Goal: Task Accomplishment & Management: Use online tool/utility

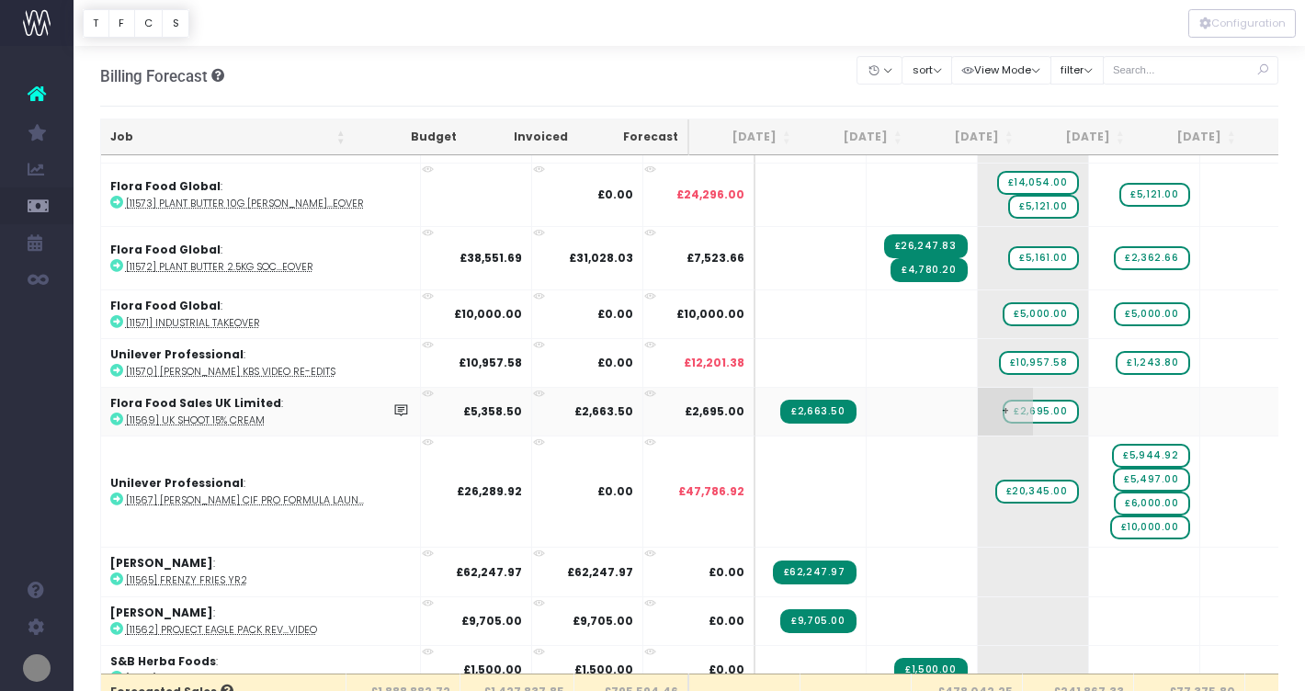
scroll to position [1893, 0]
click at [116, 627] on icon at bounding box center [116, 629] width 13 height 13
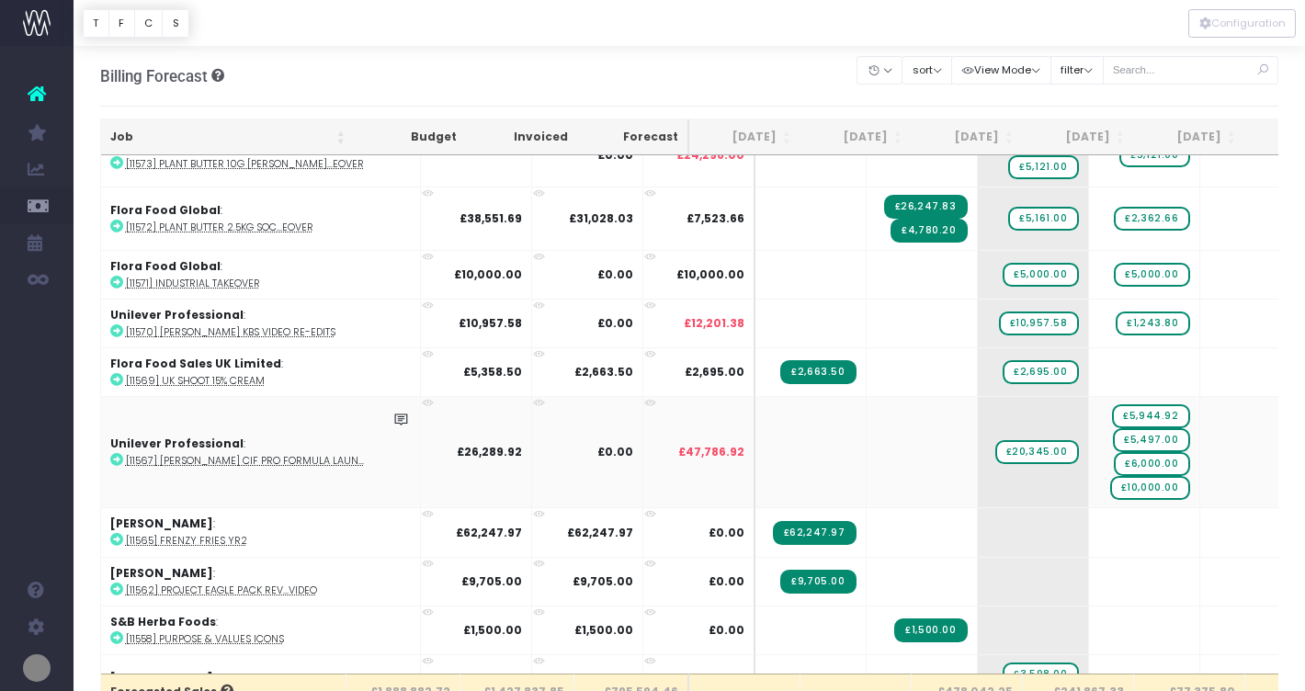
scroll to position [1932, 0]
click at [119, 633] on icon at bounding box center [116, 639] width 13 height 13
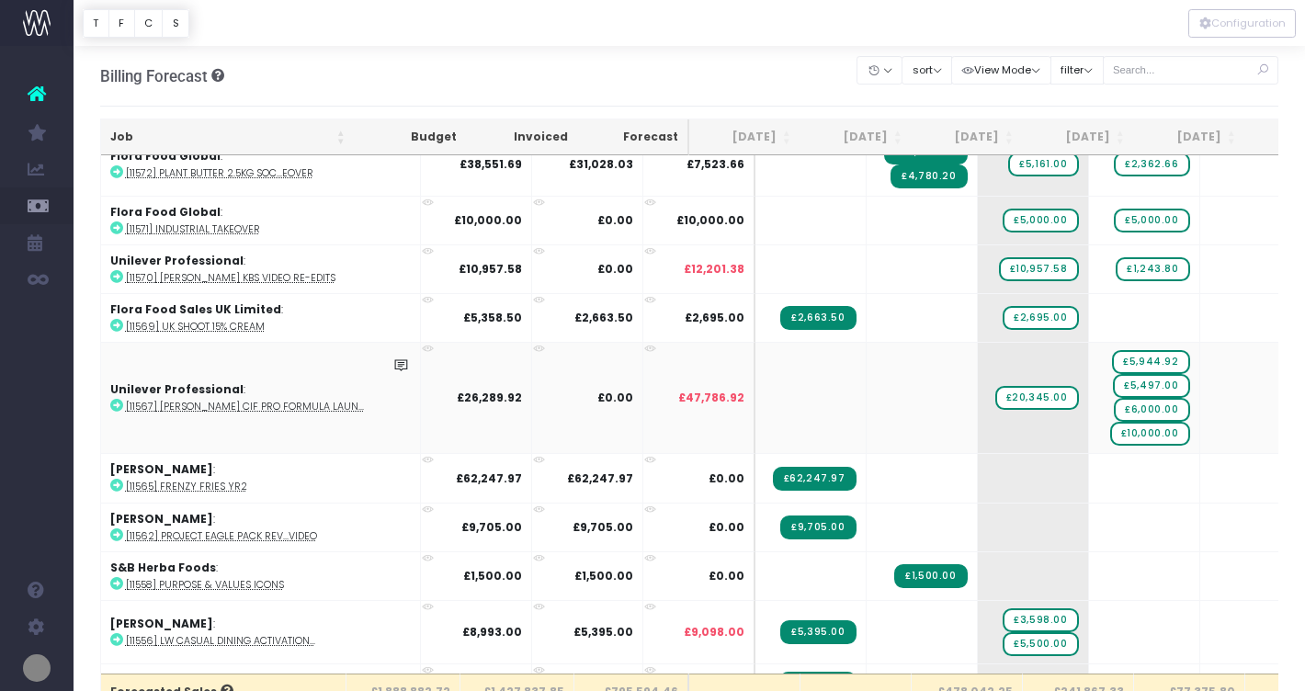
scroll to position [1990, 0]
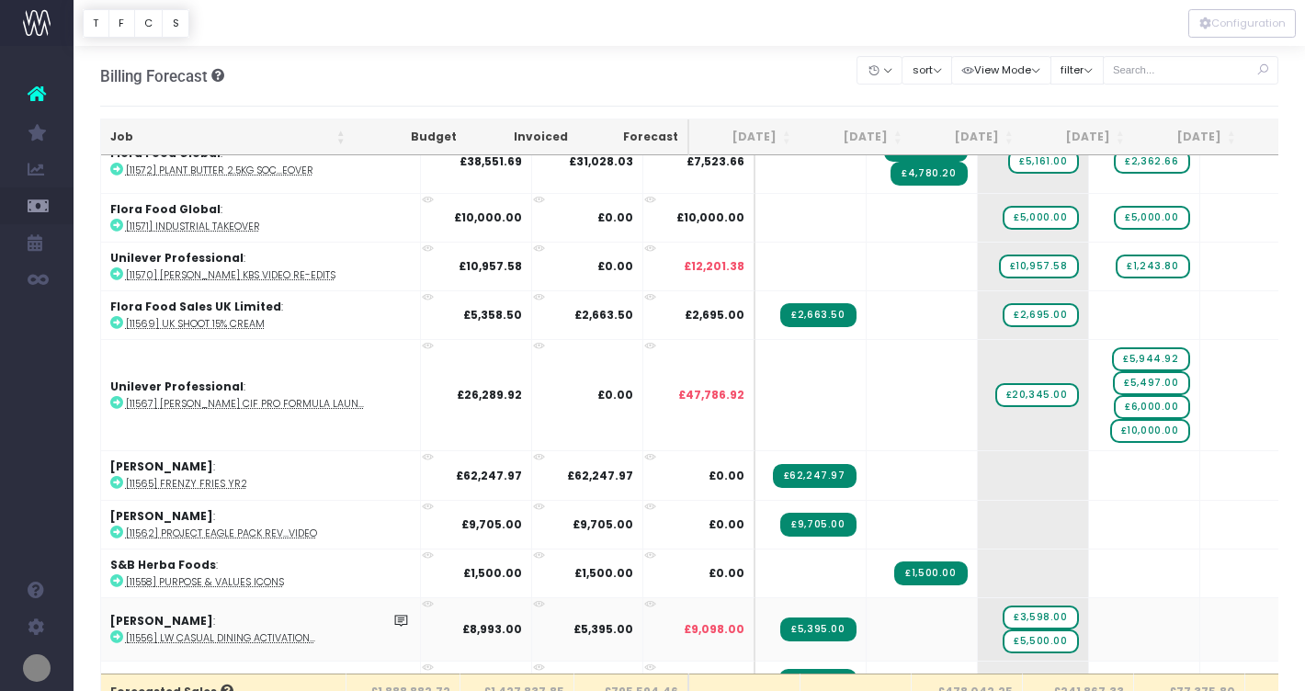
click at [116, 632] on icon at bounding box center [116, 637] width 13 height 13
click at [1003, 610] on span "£3,598.00" at bounding box center [1040, 618] width 75 height 24
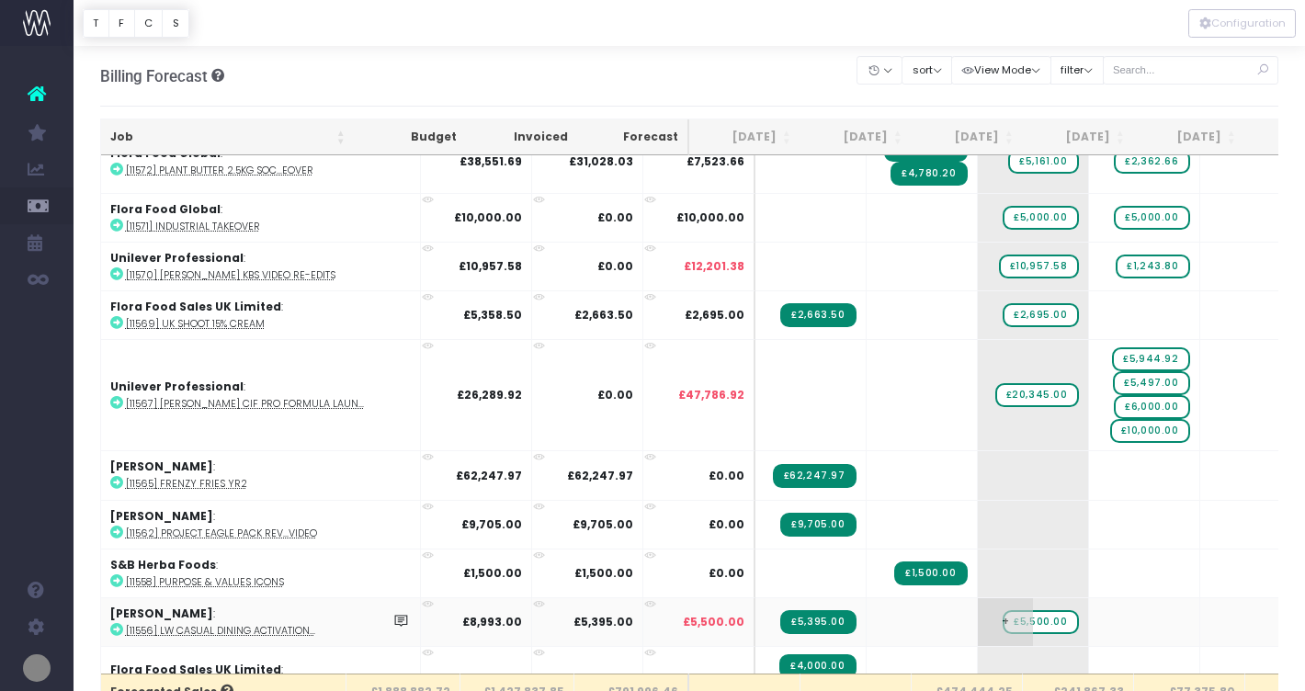
click at [1003, 620] on span "£5,500.00" at bounding box center [1040, 622] width 75 height 24
click at [978, 614] on span "+" at bounding box center [1005, 622] width 55 height 48
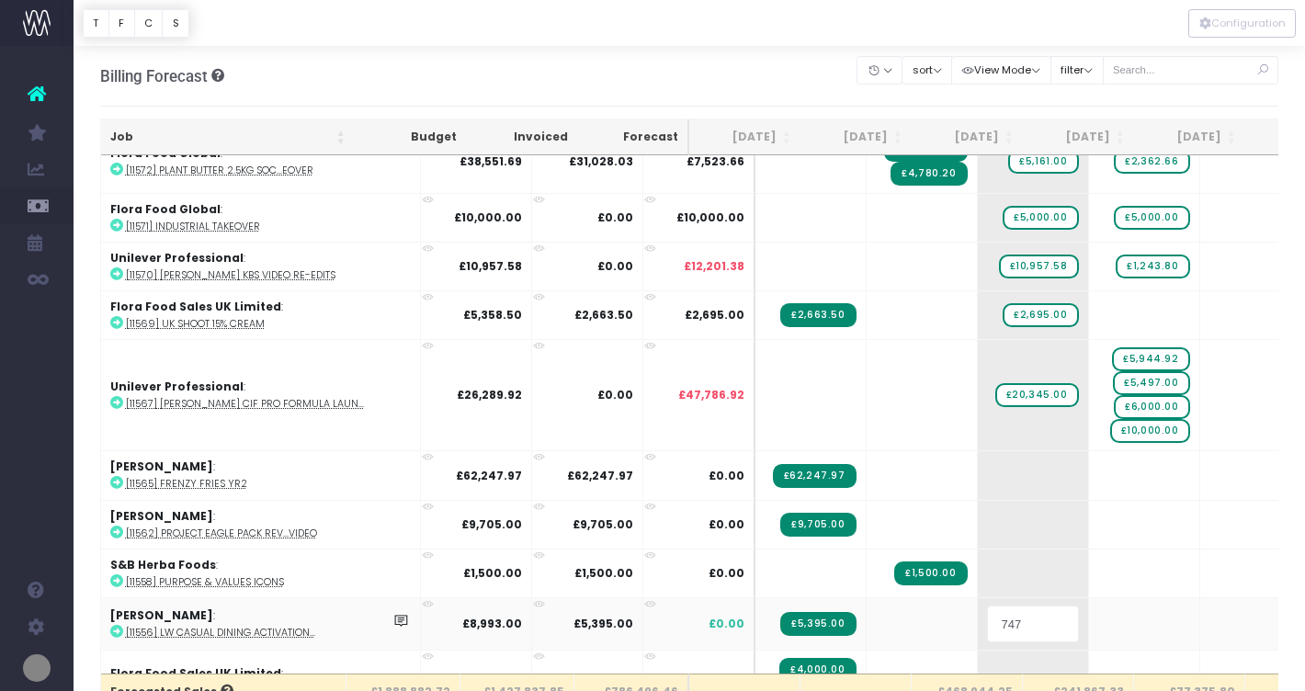
type input "7475"
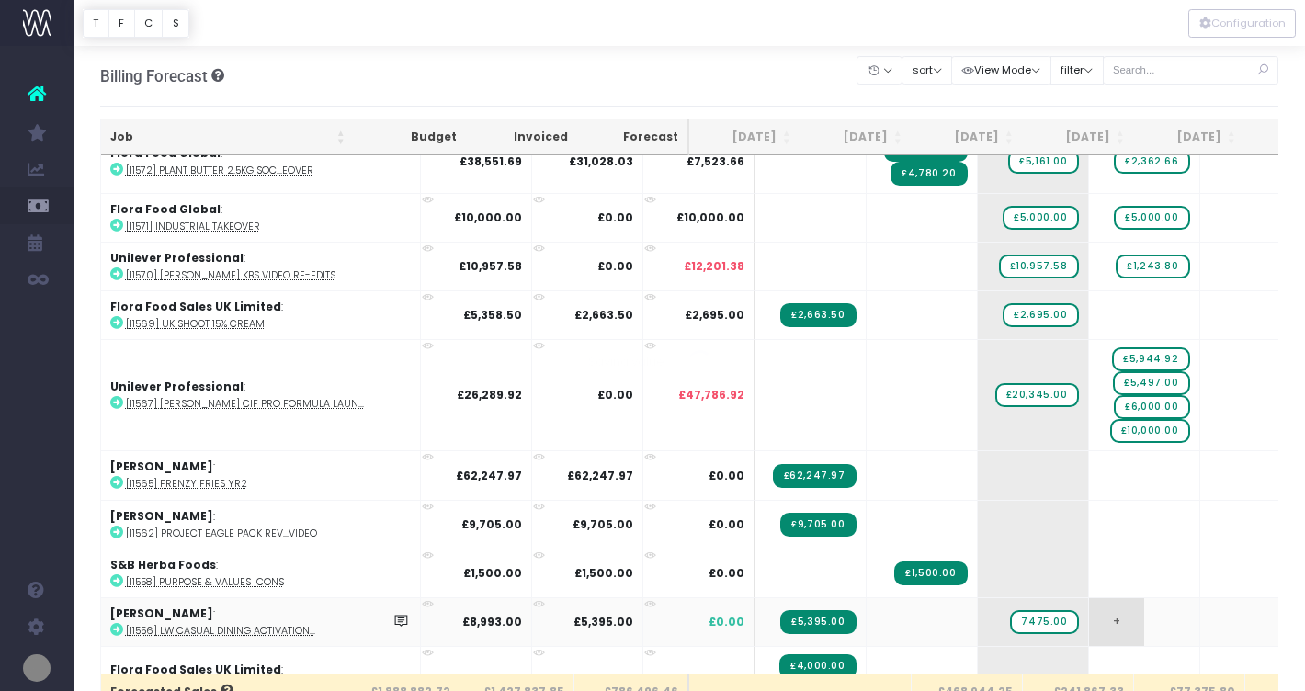
click at [1090, 612] on body "Oh my... this is bad. [PERSON_NAME] wasn't able to load this page. Please conta…" at bounding box center [652, 345] width 1305 height 691
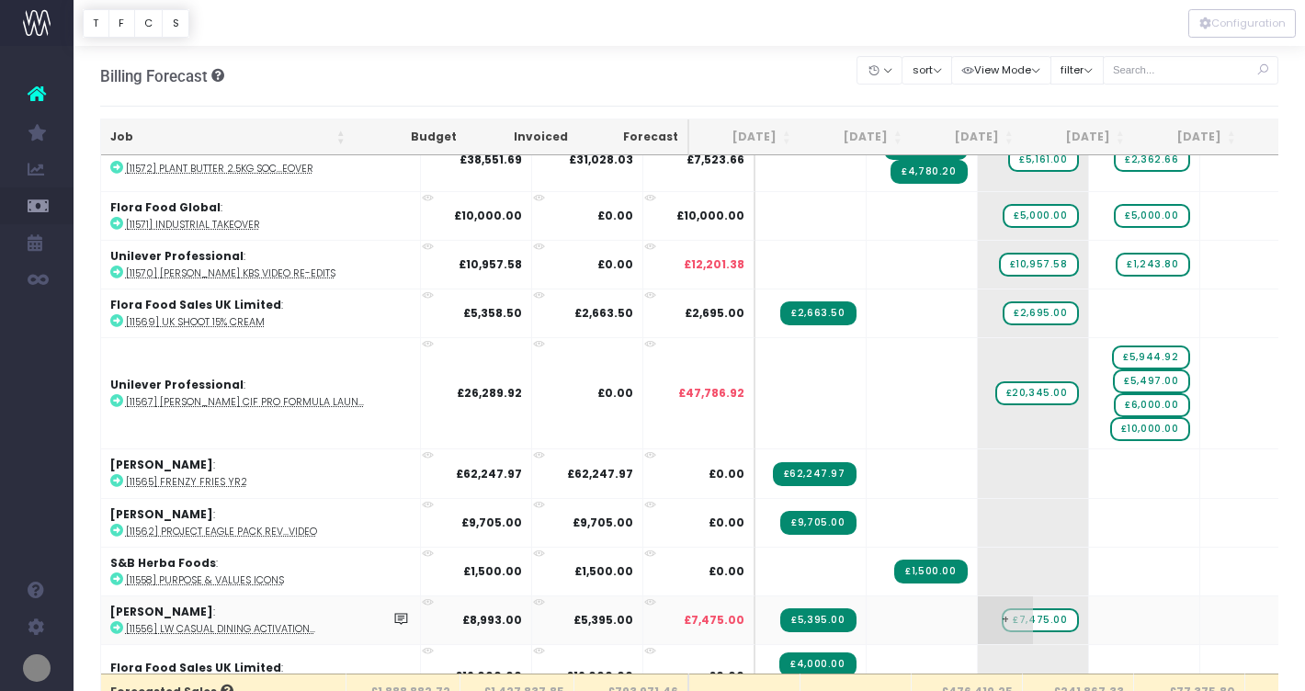
click at [978, 601] on span "+" at bounding box center [1005, 621] width 55 height 48
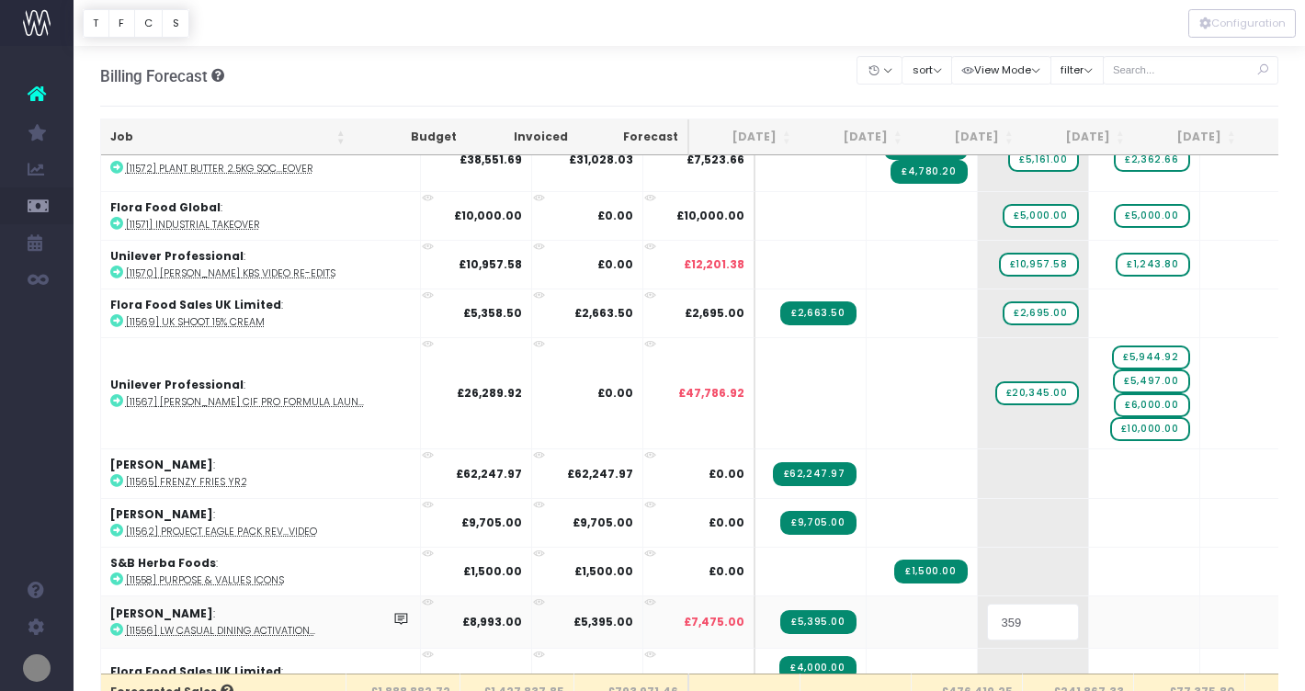
type input "3598"
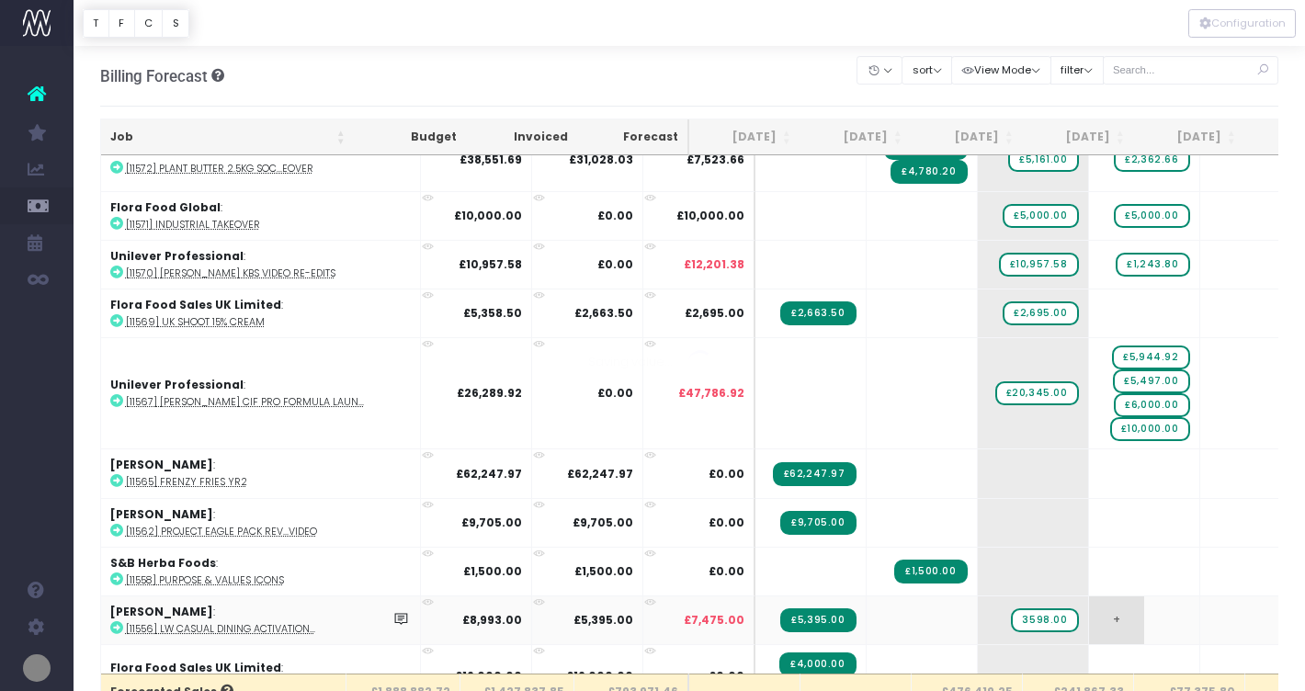
click at [1089, 614] on body "Oh my... this is bad. [PERSON_NAME] wasn't able to load this page. Please conta…" at bounding box center [652, 345] width 1305 height 691
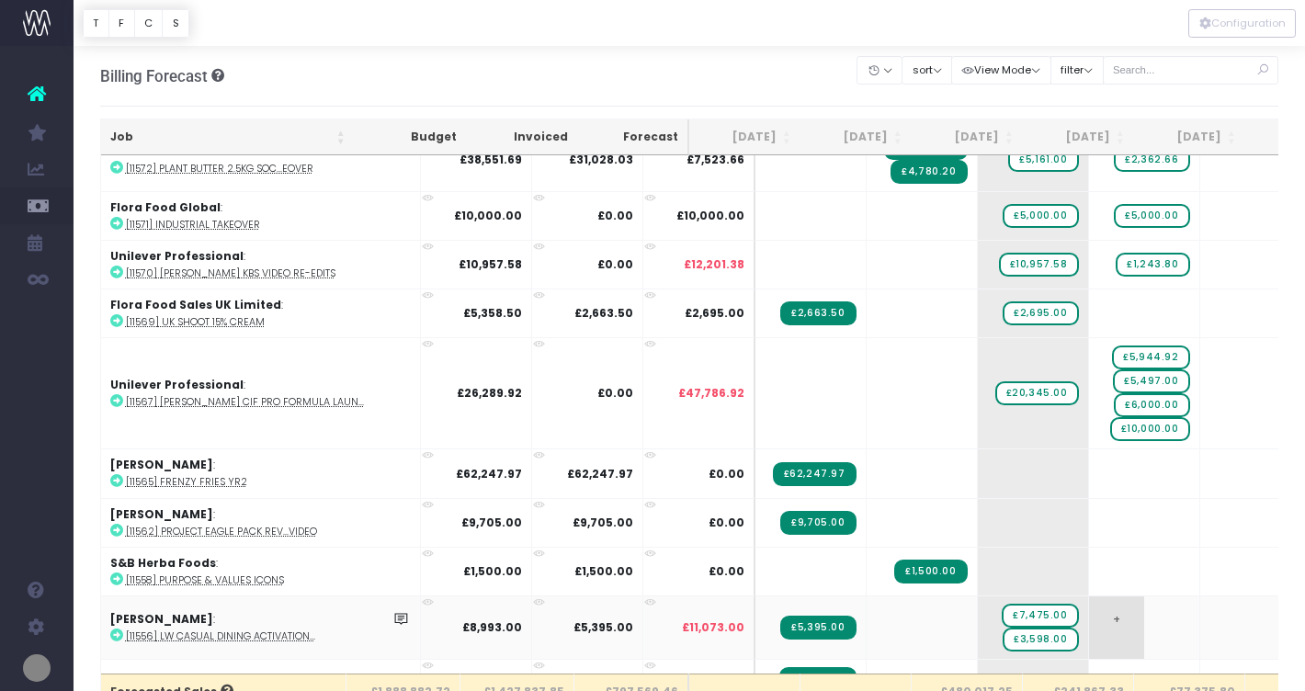
click at [1089, 616] on span "+" at bounding box center [1116, 628] width 55 height 63
type input "7474"
click at [1207, 612] on body "Oh my... this is bad. [PERSON_NAME] wasn't able to load this page. Please conta…" at bounding box center [652, 345] width 1305 height 691
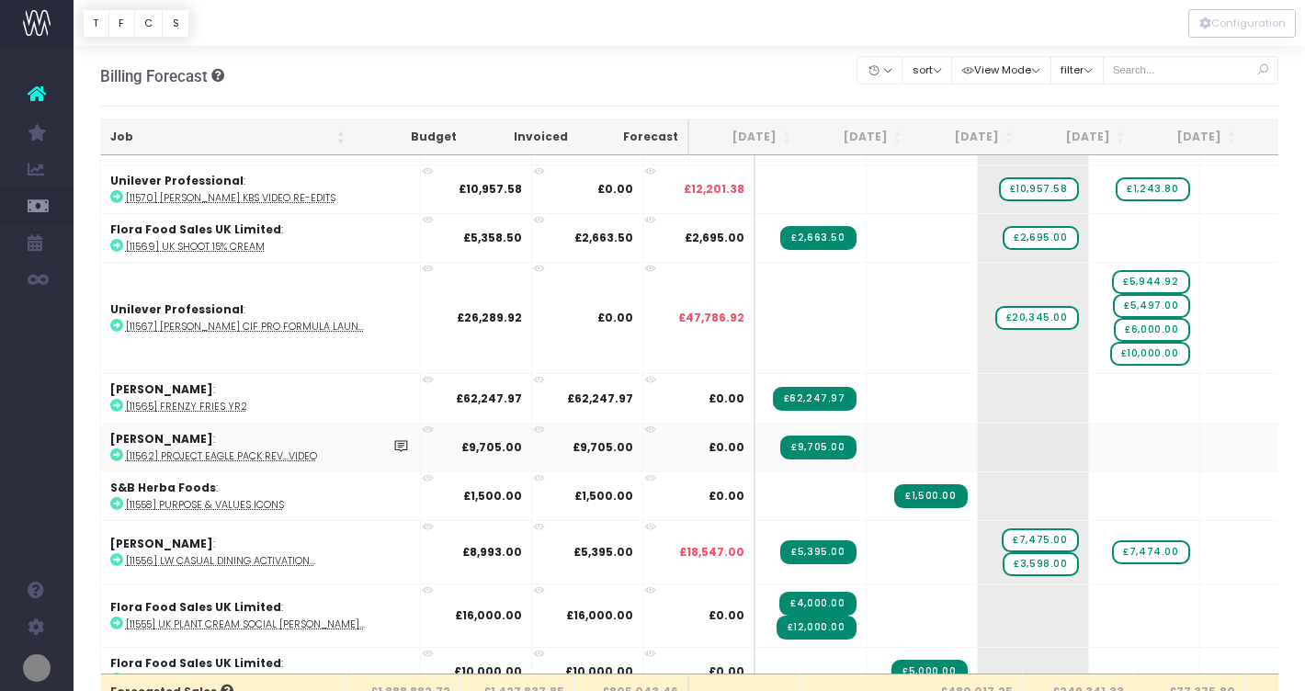
scroll to position [2072, 0]
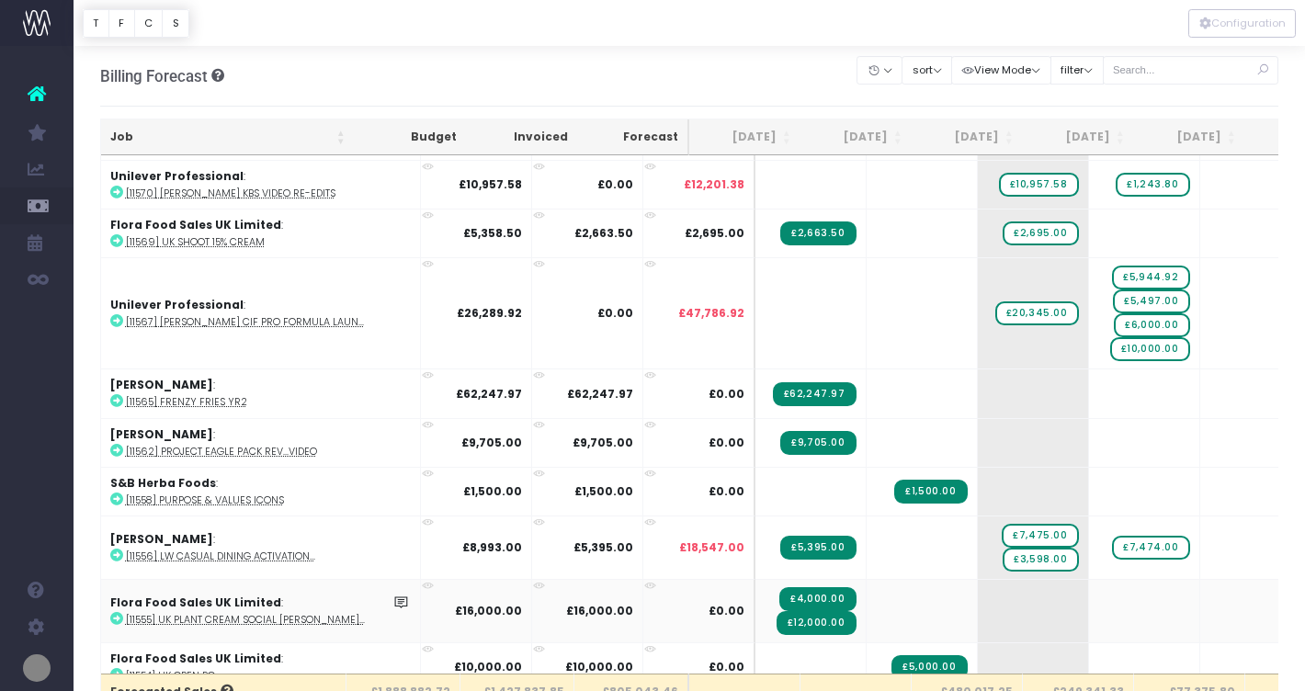
click at [118, 612] on icon at bounding box center [116, 618] width 13 height 13
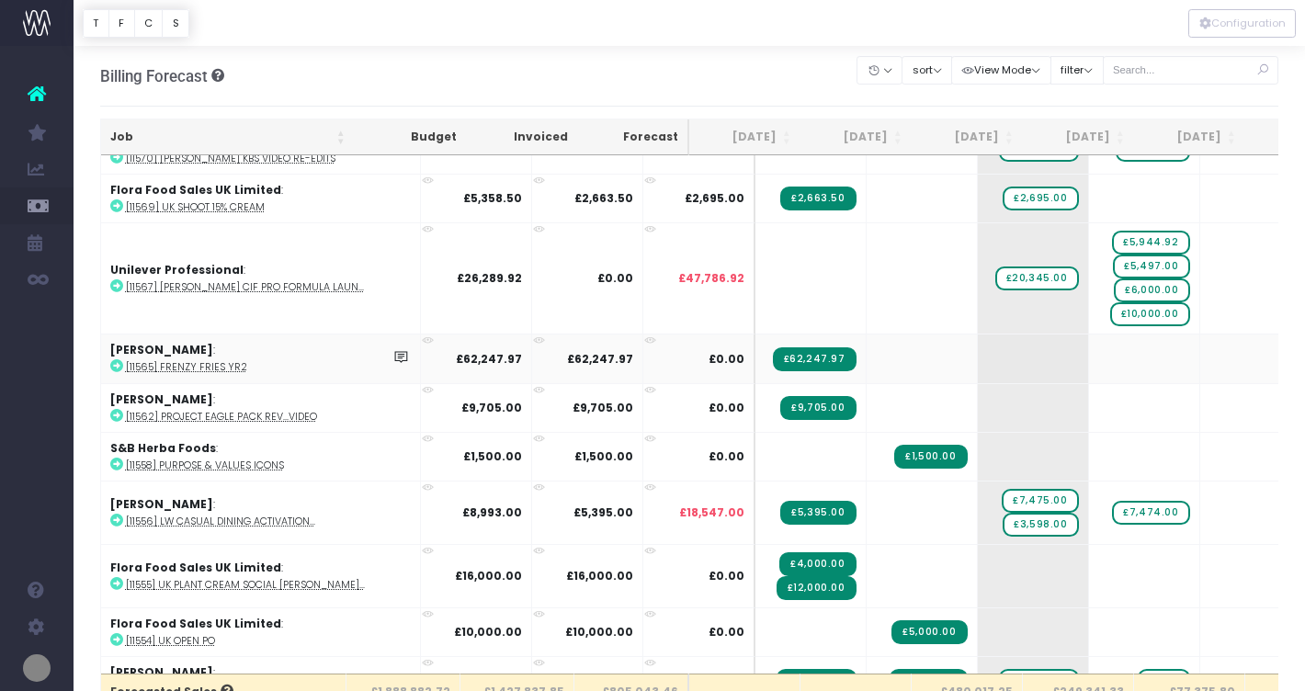
scroll to position [2110, 0]
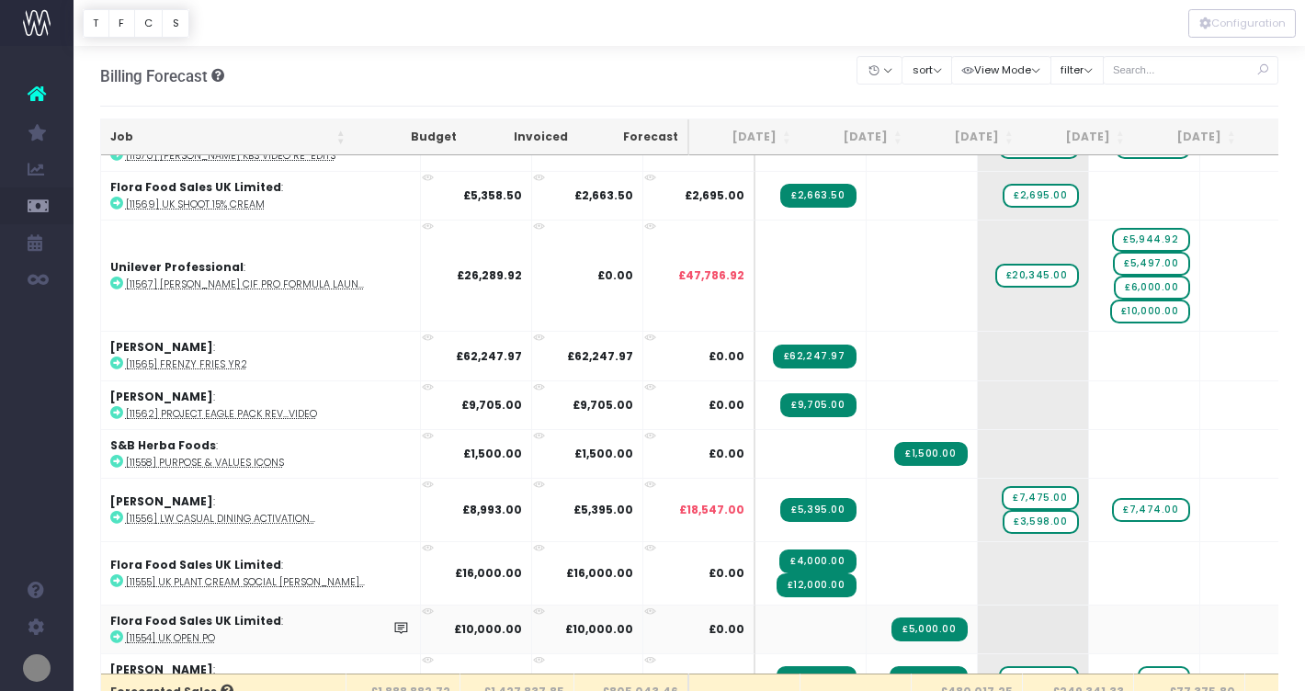
click at [115, 631] on icon at bounding box center [116, 637] width 13 height 13
